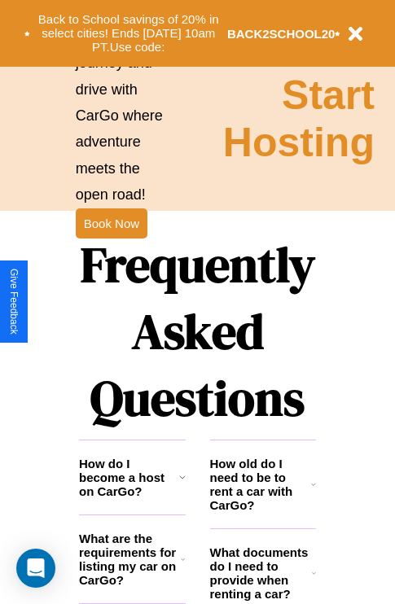
scroll to position [1972, 0]
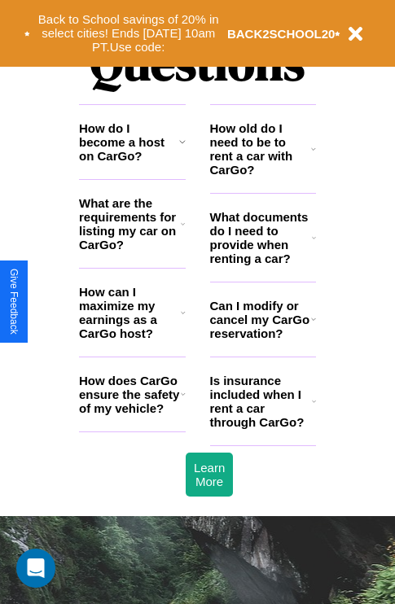
click at [182, 319] on icon at bounding box center [183, 312] width 5 height 13
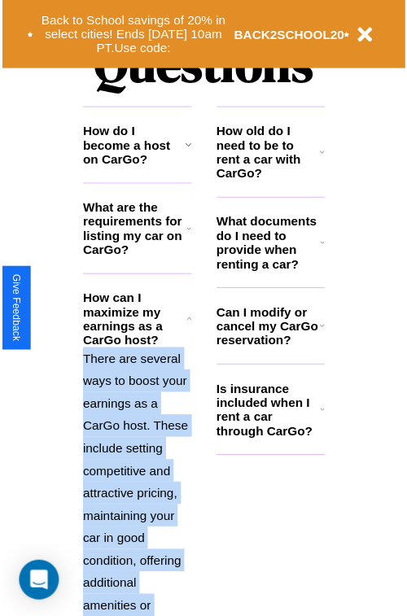
scroll to position [2223, 0]
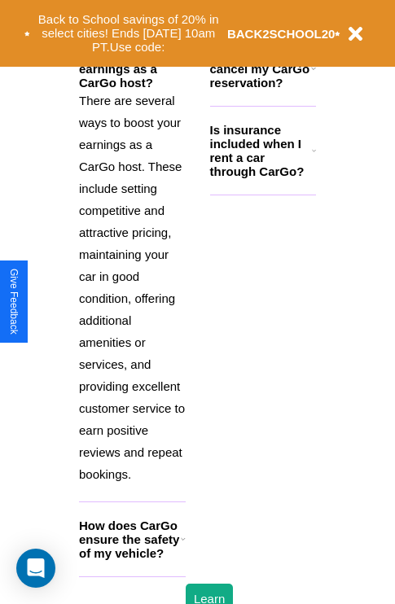
click at [132, 560] on h3 "How does CarGo ensure the safety of my vehicle?" at bounding box center [130, 539] width 102 height 42
click at [182, 2] on div "Back to School savings of 20% in select cities! Ends [DATE] 10am PT. Use code: …" at bounding box center [197, 33] width 395 height 67
click at [313, 13] on div "Back to School savings of 20% in select cities! Ends [DATE] 10am PT. Use code: …" at bounding box center [182, 33] width 316 height 50
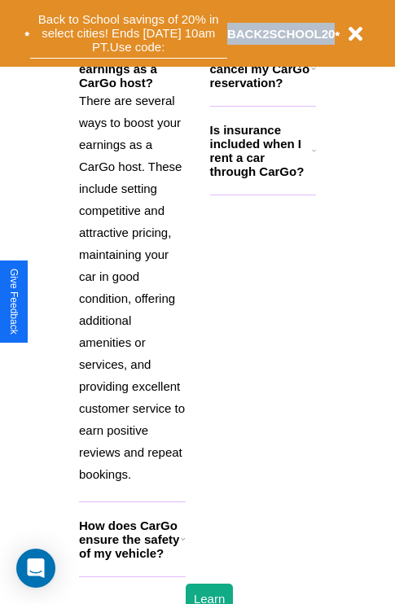
click at [132, 21] on button "Back to School savings of 20% in select cities! Ends [DATE] 10am PT. Use code:" at bounding box center [128, 33] width 197 height 50
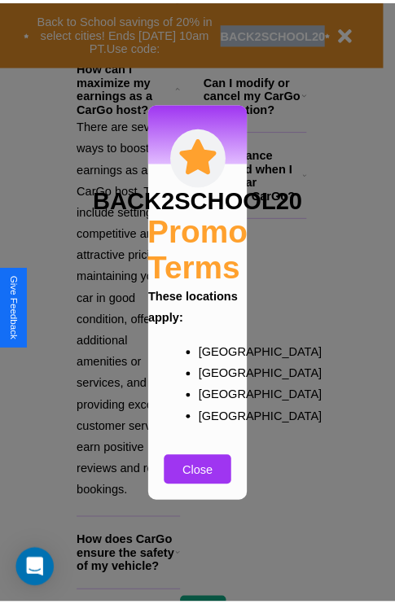
scroll to position [1538, 0]
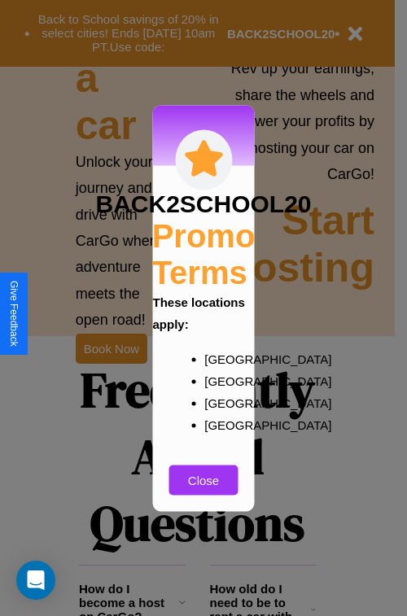
click at [313, 609] on div at bounding box center [203, 308] width 407 height 616
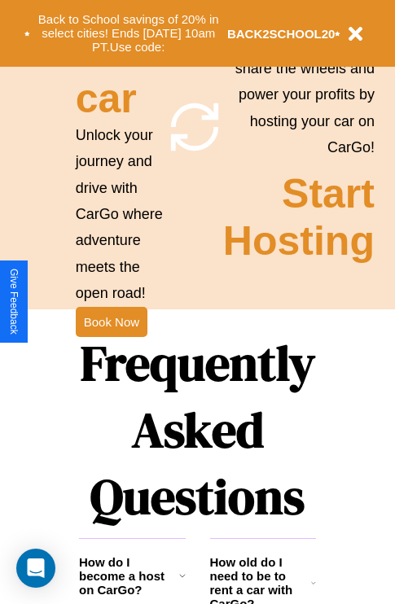
scroll to position [2223, 0]
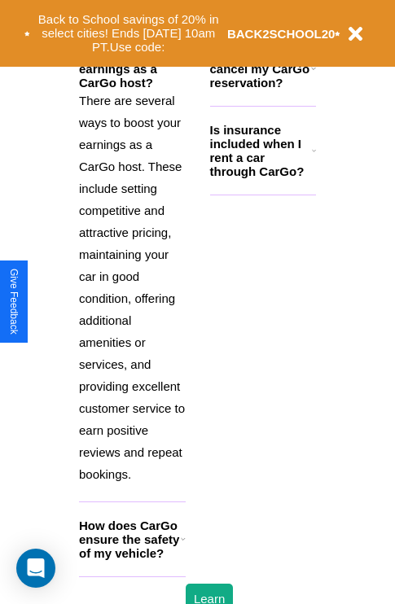
click at [132, 560] on h3 "How does CarGo ensure the safety of my vehicle?" at bounding box center [130, 539] width 102 height 42
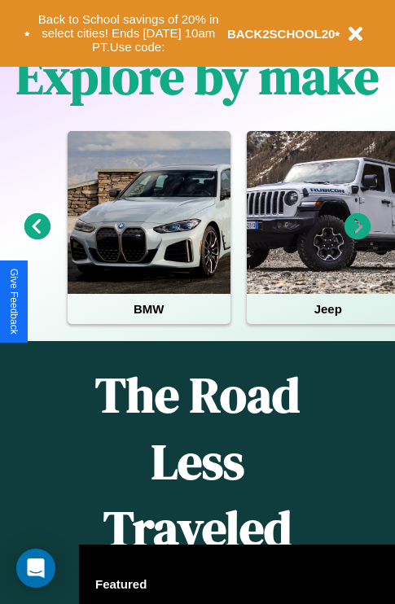
scroll to position [251, 0]
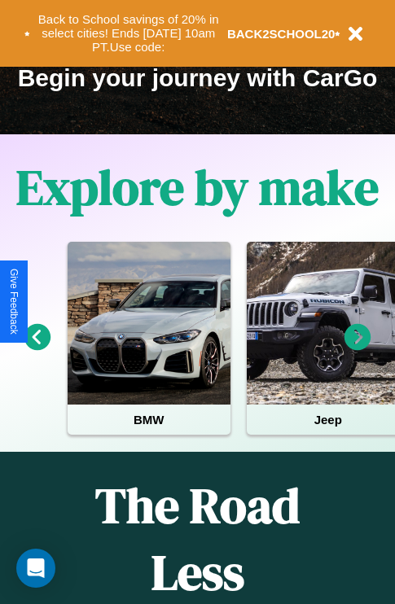
click at [357, 348] on icon at bounding box center [357, 337] width 27 height 27
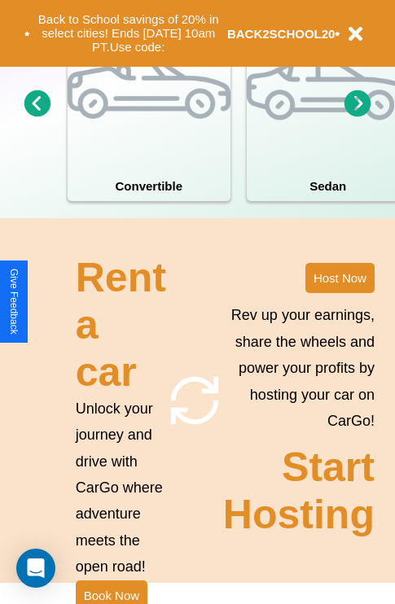
scroll to position [1268, 0]
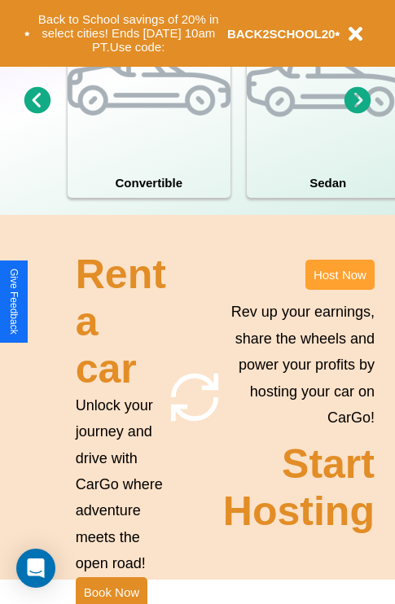
click at [339, 290] on button "Host Now" at bounding box center [339, 275] width 69 height 30
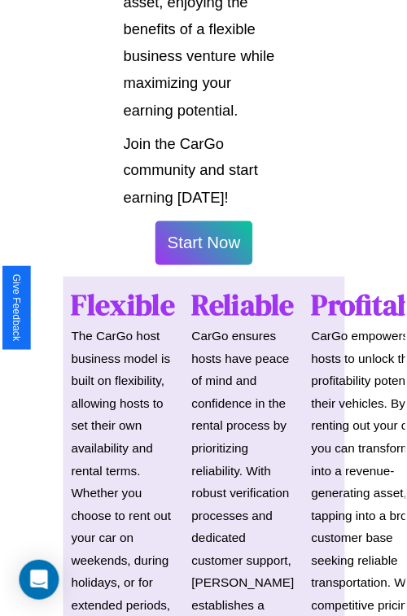
scroll to position [1153, 0]
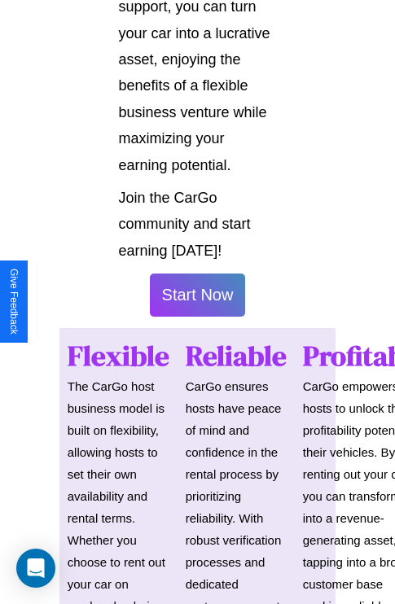
click at [197, 302] on button "Start Now" at bounding box center [198, 294] width 96 height 43
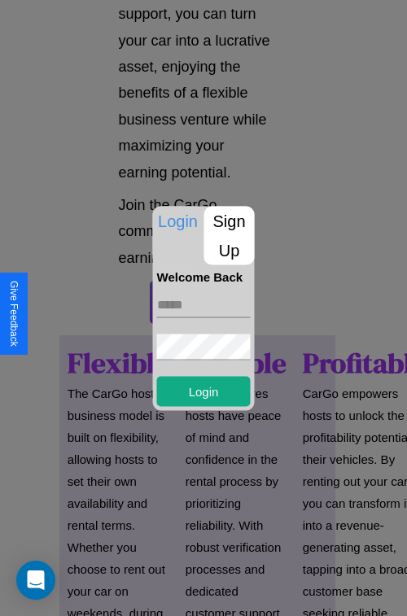
click at [203, 304] on input "text" at bounding box center [204, 304] width 94 height 26
type input "**********"
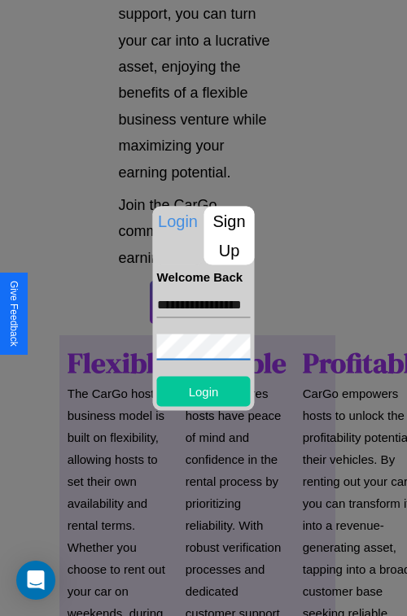
click at [203, 391] on button "Login" at bounding box center [204, 391] width 94 height 30
